Goal: Information Seeking & Learning: Compare options

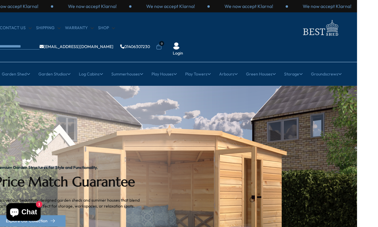
scroll to position [0, 21]
click at [36, 134] on div "Premium Garden Structures for Style and Functionality. Price Match Guarantee Di…" at bounding box center [72, 196] width 154 height 221
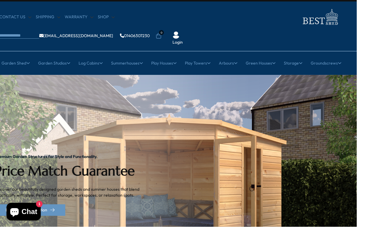
scroll to position [11, 21]
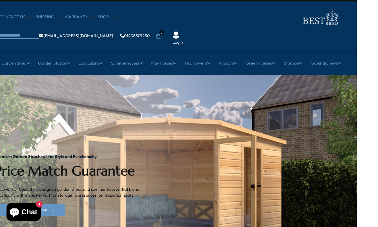
click at [204, 125] on link "12ft" at bounding box center [206, 130] width 7 height 10
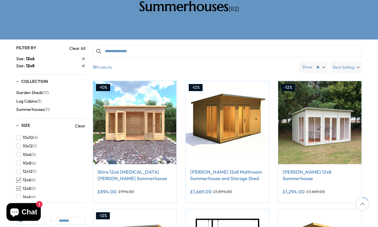
scroll to position [117, 0]
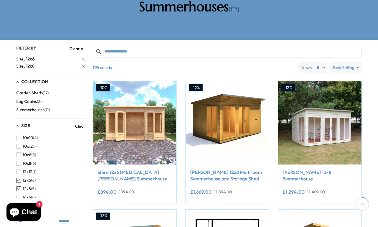
click at [21, 185] on button "12x8 (5)" at bounding box center [25, 189] width 19 height 9
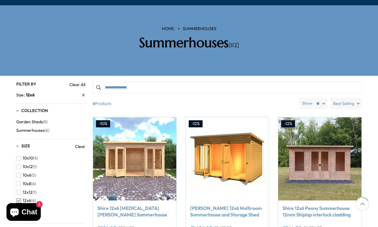
scroll to position [81, 0]
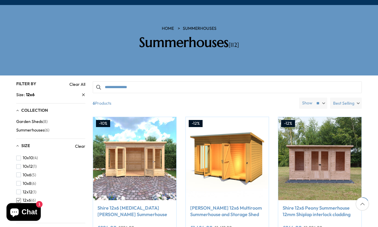
click at [352, 98] on span "Best Selling" at bounding box center [343, 103] width 21 height 11
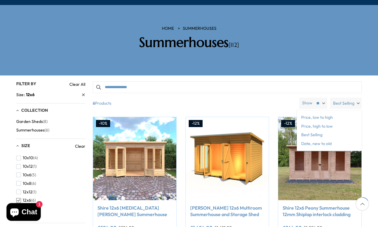
click at [307, 113] on span "Price, low to high" at bounding box center [329, 117] width 65 height 9
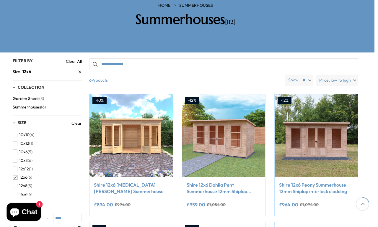
scroll to position [104, 0]
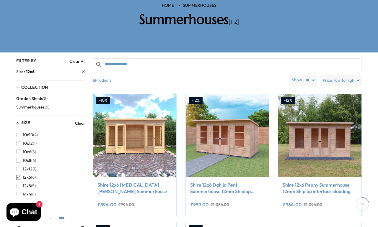
click at [136, 111] on img at bounding box center [134, 135] width 83 height 83
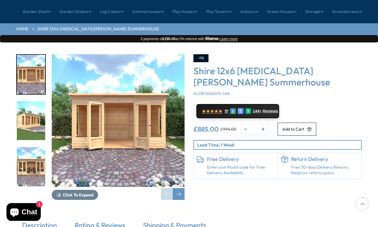
scroll to position [63, 0]
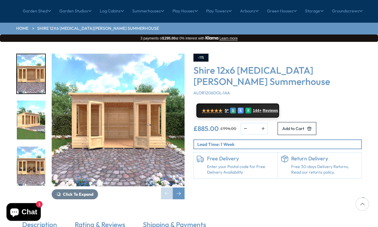
click at [177, 188] on div "Next slide" at bounding box center [179, 194] width 12 height 12
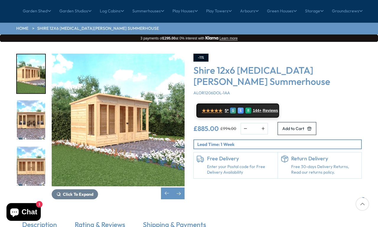
click at [178, 188] on div "Next slide" at bounding box center [179, 194] width 12 height 12
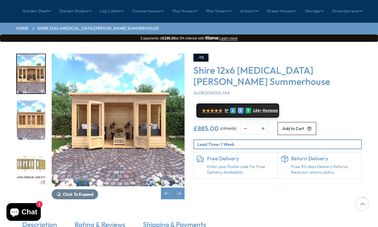
click at [177, 188] on div "Next slide" at bounding box center [179, 194] width 12 height 12
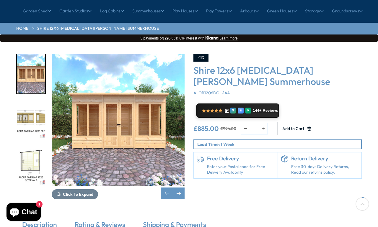
click at [168, 188] on div "Previous slide" at bounding box center [167, 194] width 12 height 12
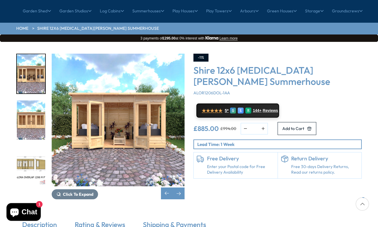
click at [162, 188] on div "Previous slide" at bounding box center [167, 194] width 12 height 12
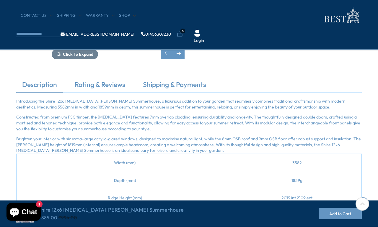
scroll to position [153, 0]
click at [101, 85] on link "Rating & Reviews" at bounding box center [100, 86] width 62 height 12
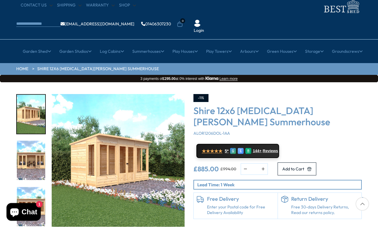
scroll to position [0, 0]
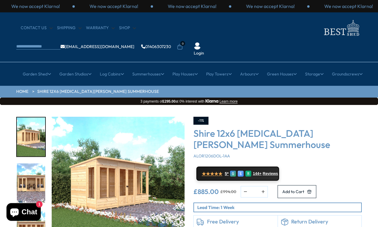
click at [68, 105] on link "All Cabins" at bounding box center [70, 110] width 19 height 10
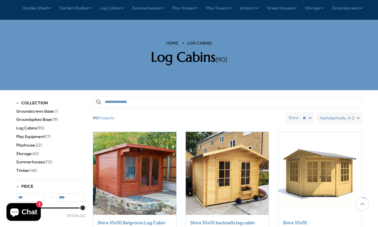
scroll to position [66, 0]
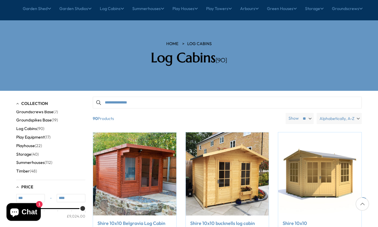
click at [353, 113] on span "Alphabetically, A-Z" at bounding box center [336, 118] width 35 height 11
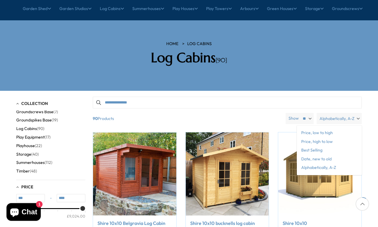
click at [305, 129] on span "Price, low to high" at bounding box center [329, 133] width 65 height 9
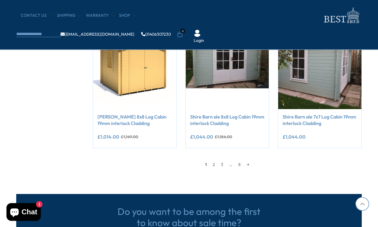
scroll to position [509, 0]
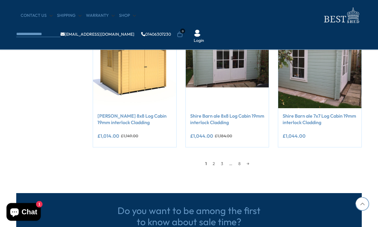
click at [212, 162] on link "2" at bounding box center [214, 163] width 8 height 9
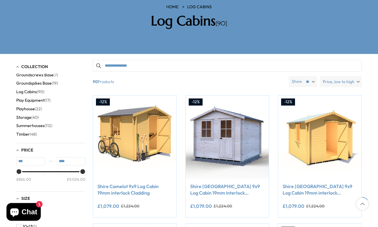
scroll to position [103, 0]
click at [43, 123] on span "Summerhouses" at bounding box center [30, 125] width 28 height 5
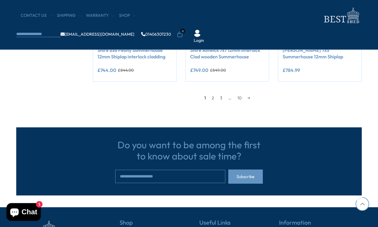
scroll to position [574, 0]
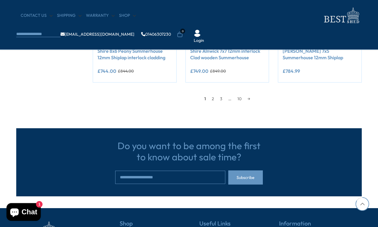
click at [220, 98] on link "3" at bounding box center [221, 98] width 8 height 9
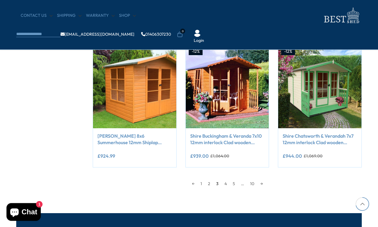
click at [226, 187] on link "4" at bounding box center [225, 184] width 8 height 9
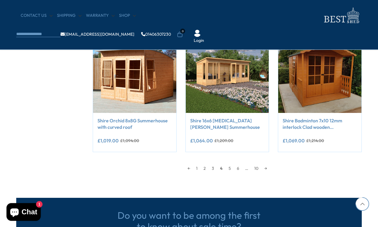
scroll to position [504, 0]
click at [229, 168] on link "5" at bounding box center [230, 168] width 8 height 9
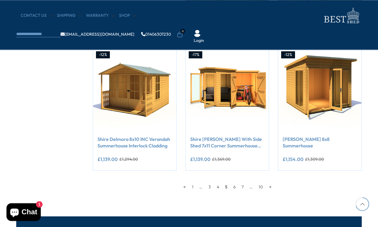
scroll to position [489, 0]
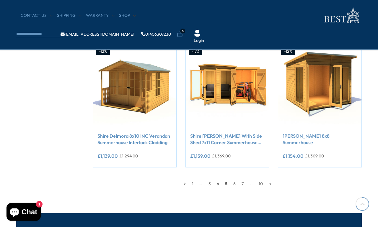
click at [231, 183] on link "6" at bounding box center [234, 184] width 8 height 9
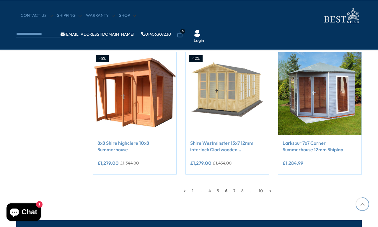
scroll to position [483, 0]
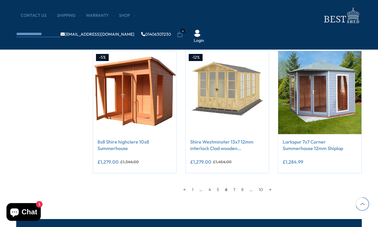
click at [235, 190] on link "7" at bounding box center [234, 189] width 8 height 9
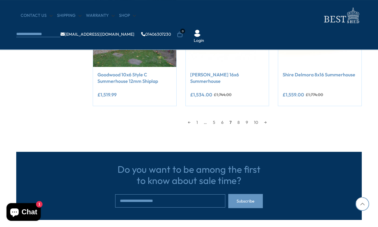
scroll to position [550, 0]
click at [240, 123] on link "8" at bounding box center [238, 122] width 8 height 9
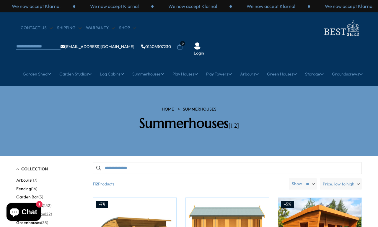
click at [55, 116] on link "Cheap 19mm Cabins" at bounding box center [71, 121] width 40 height 10
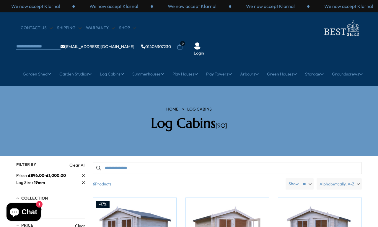
click at [229, 136] on link "12ft" at bounding box center [228, 141] width 7 height 10
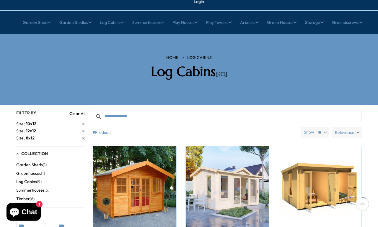
scroll to position [50, 0]
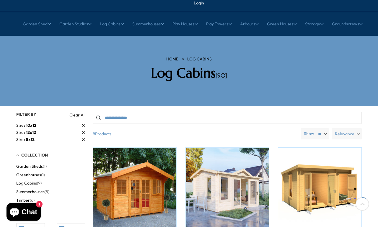
click at [356, 128] on label "Relevance" at bounding box center [347, 133] width 30 height 11
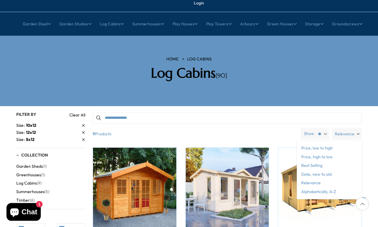
click at [305, 144] on span "Price, low to high" at bounding box center [329, 148] width 65 height 9
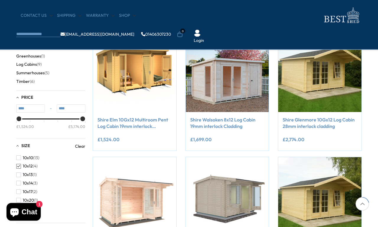
scroll to position [119, 0]
click at [124, 74] on img at bounding box center [134, 70] width 83 height 83
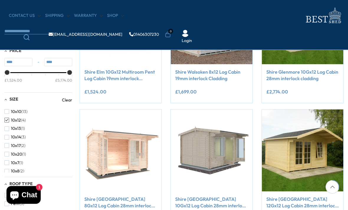
scroll to position [161, 0]
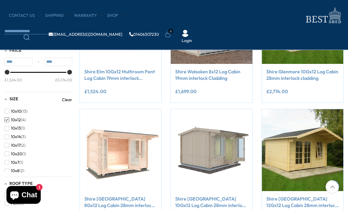
click at [103, 156] on img at bounding box center [120, 149] width 81 height 81
